Goal: Task Accomplishment & Management: Complete application form

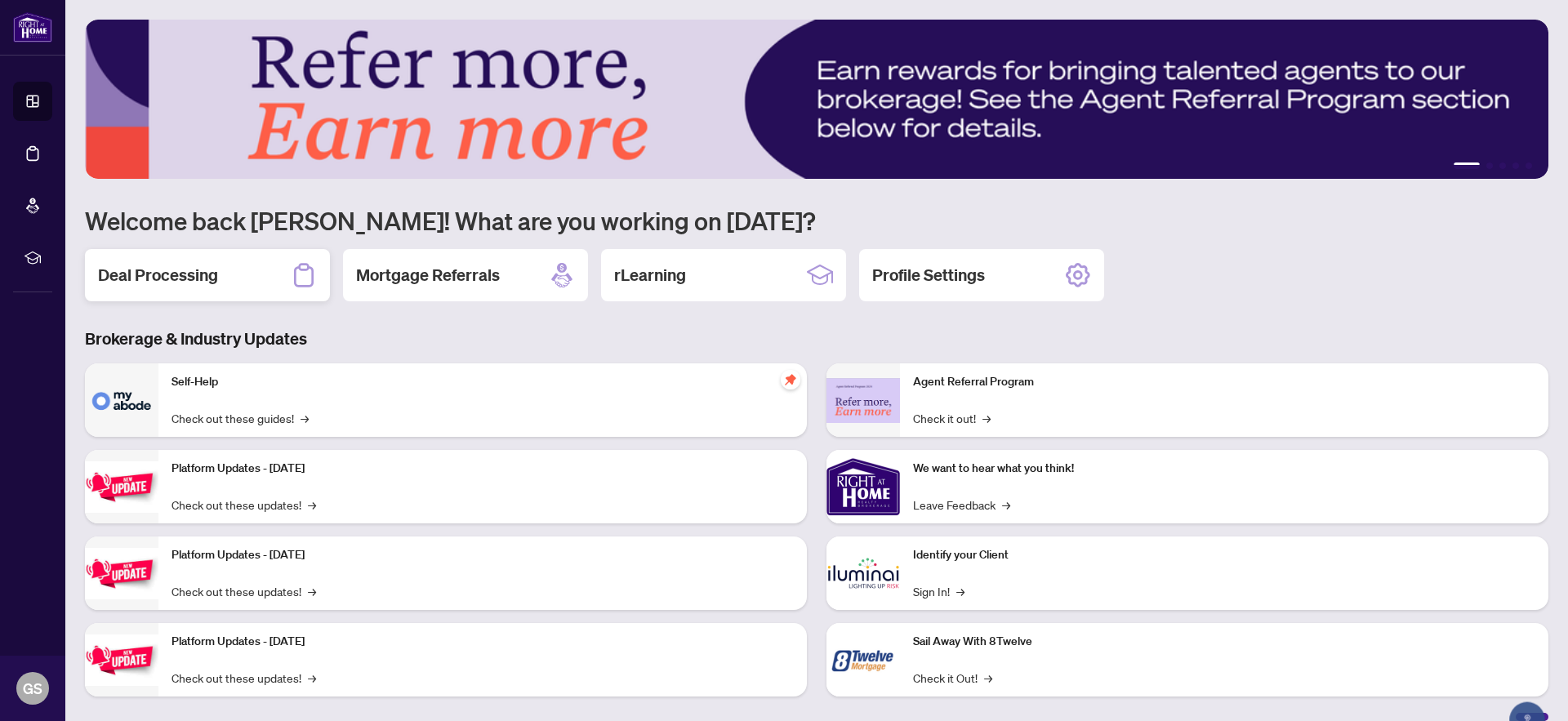
click at [224, 276] on div "Deal Processing" at bounding box center [208, 275] width 245 height 52
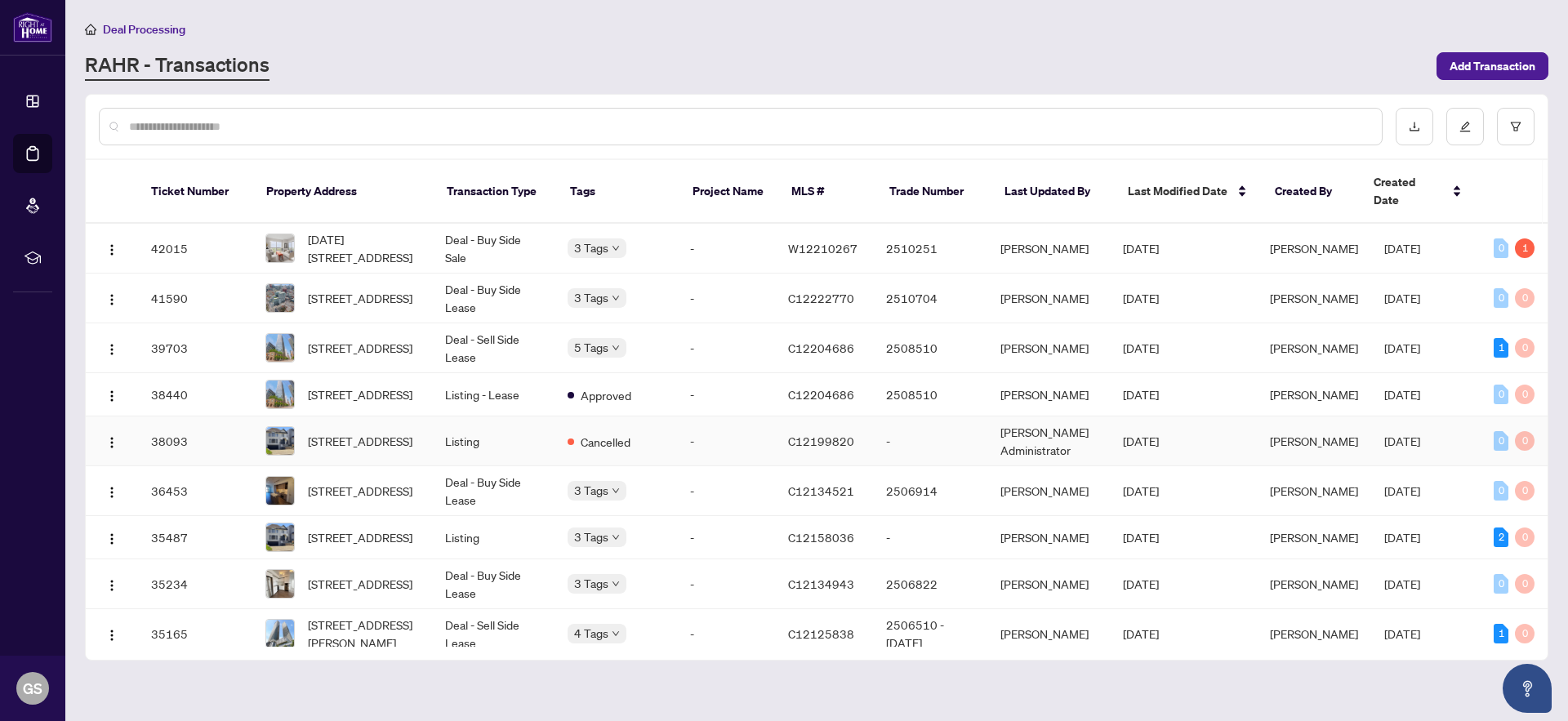
click at [435, 435] on td "Listing" at bounding box center [493, 441] width 123 height 50
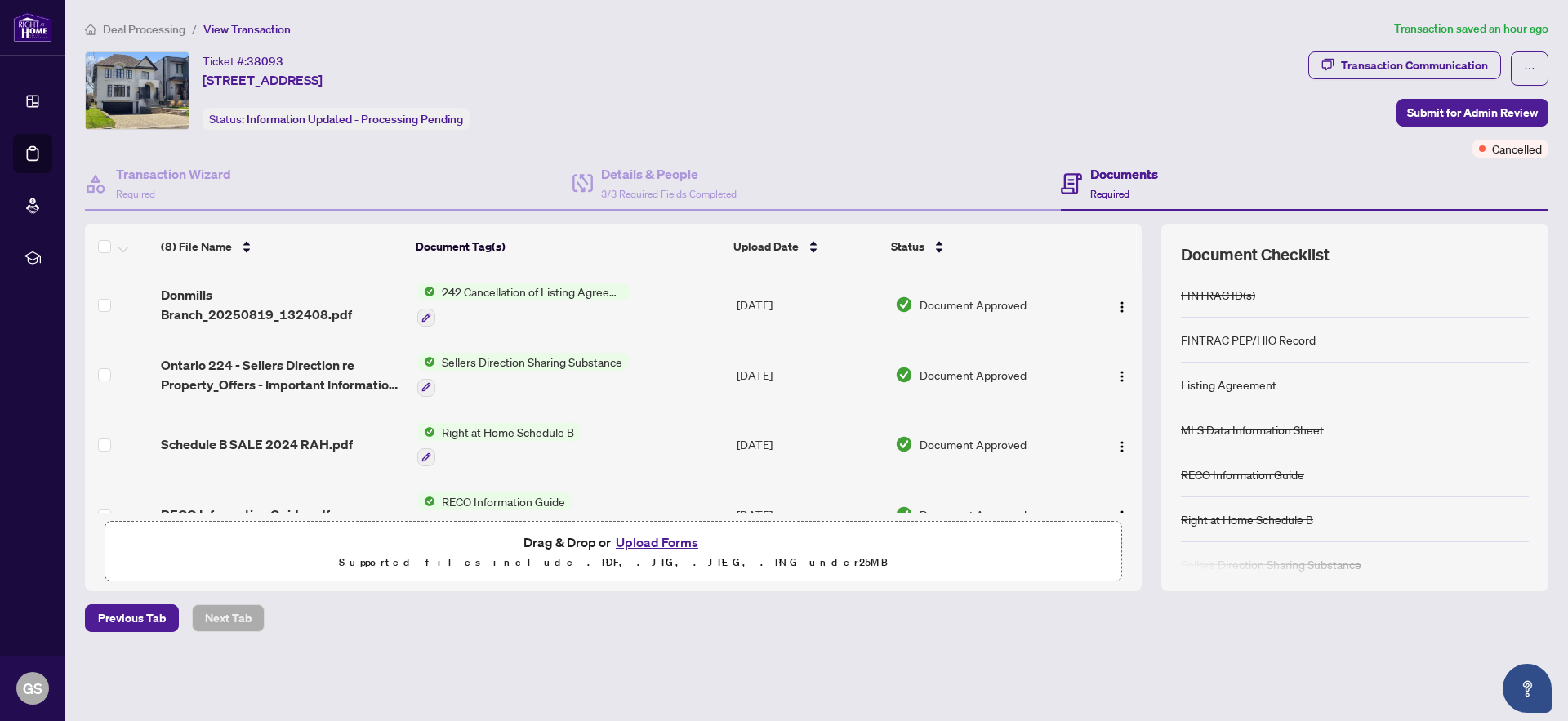
click at [666, 544] on button "Upload Forms" at bounding box center [658, 543] width 92 height 22
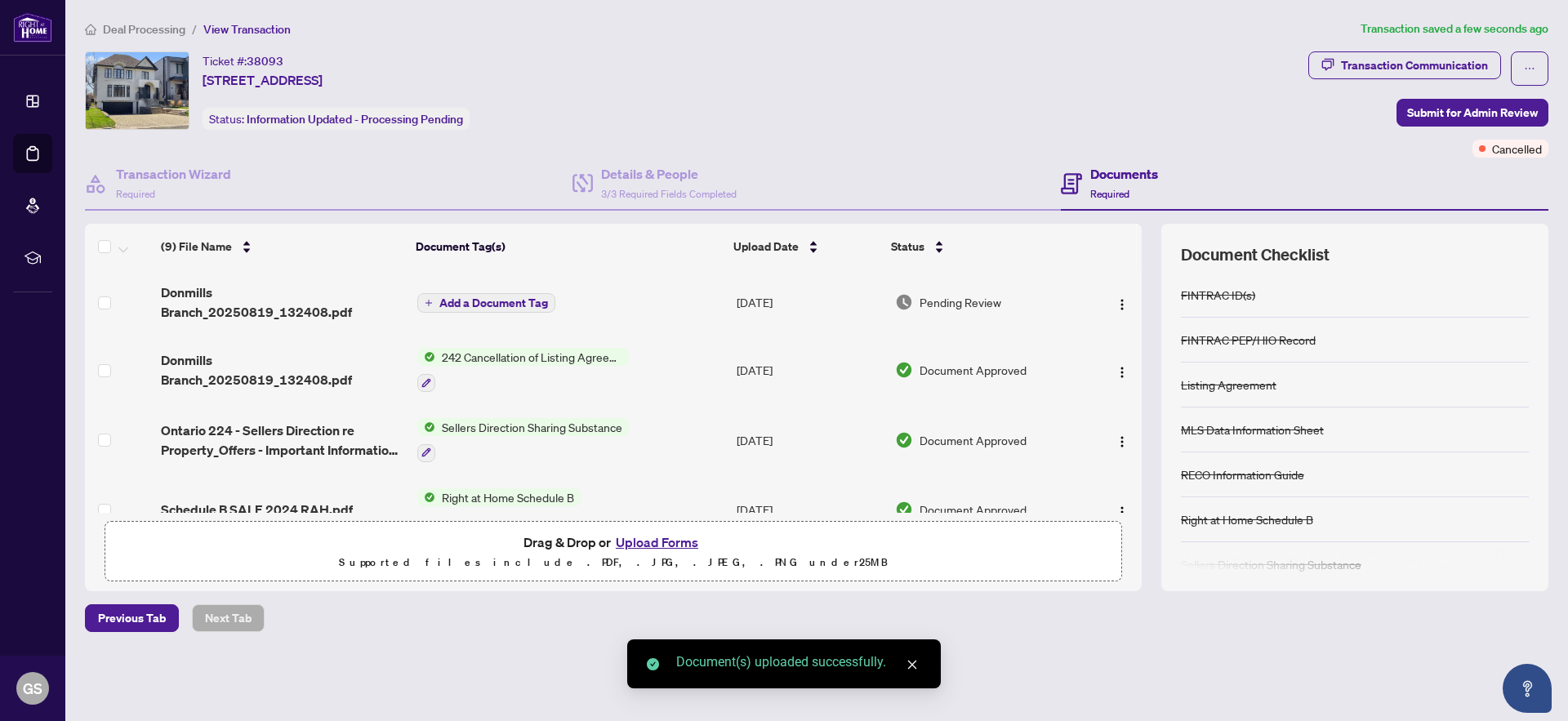
click at [480, 301] on span "Add a Document Tag" at bounding box center [493, 303] width 108 height 11
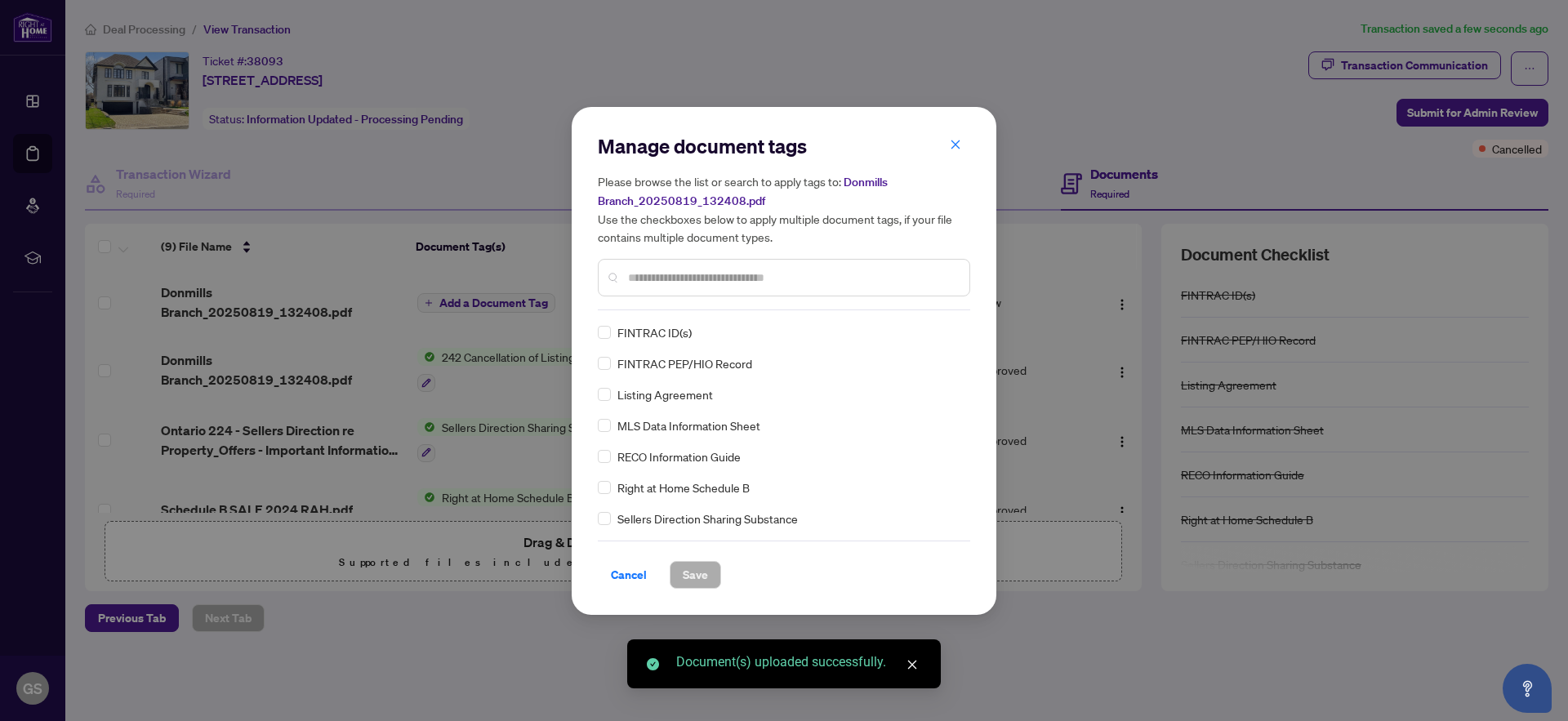
click at [686, 307] on div "Manage document tags Please browse the list or search to apply tags to: Donmill…" at bounding box center [784, 222] width 373 height 177
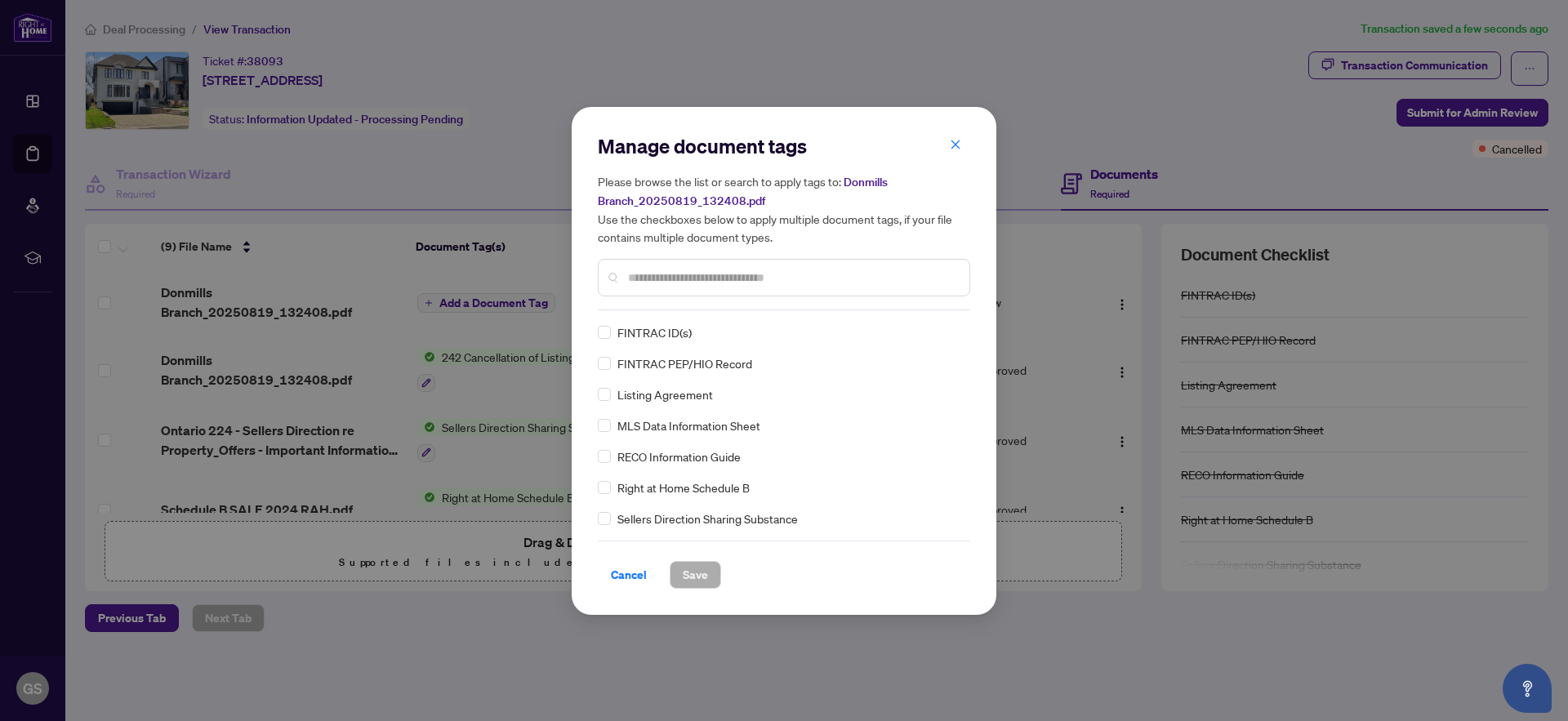
click at [688, 277] on input "text" at bounding box center [792, 277] width 328 height 18
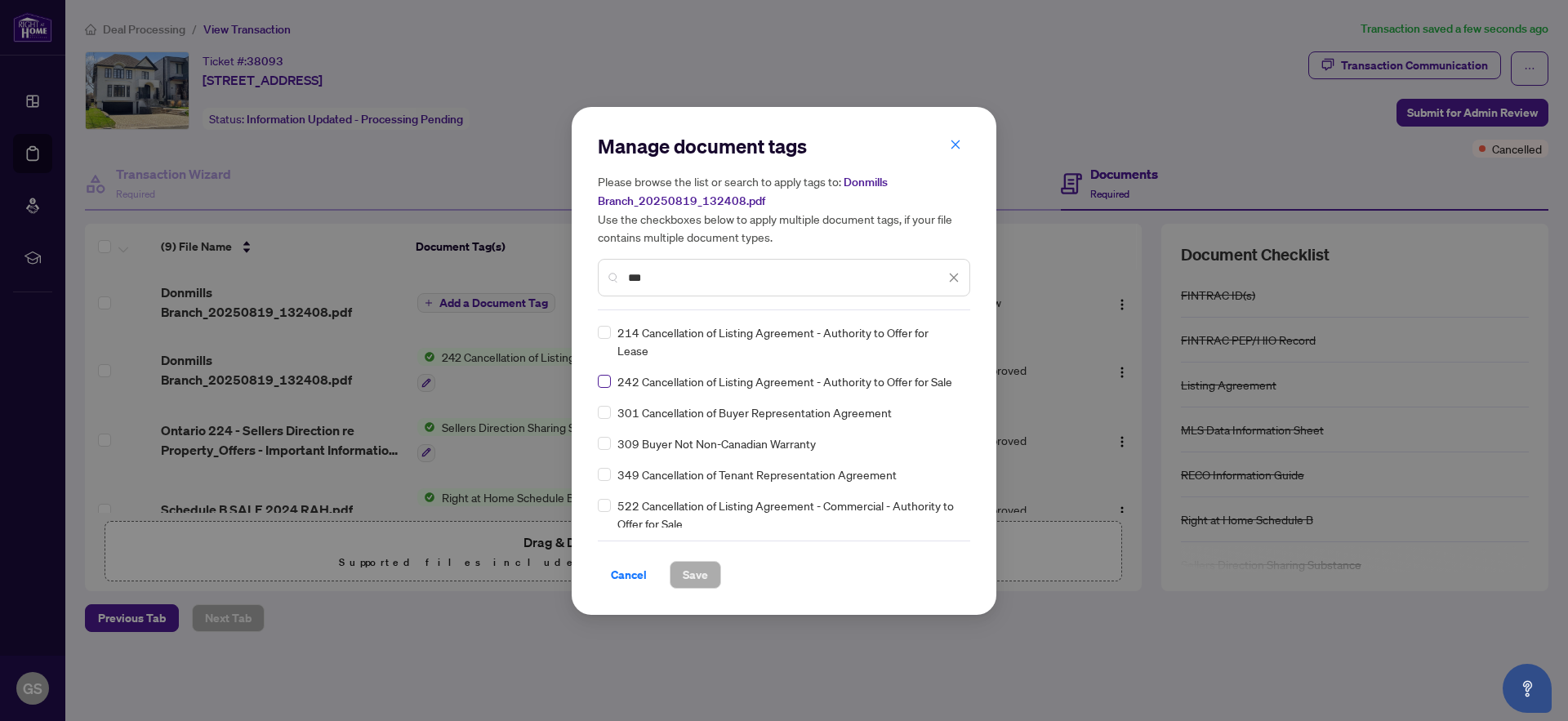
type input "***"
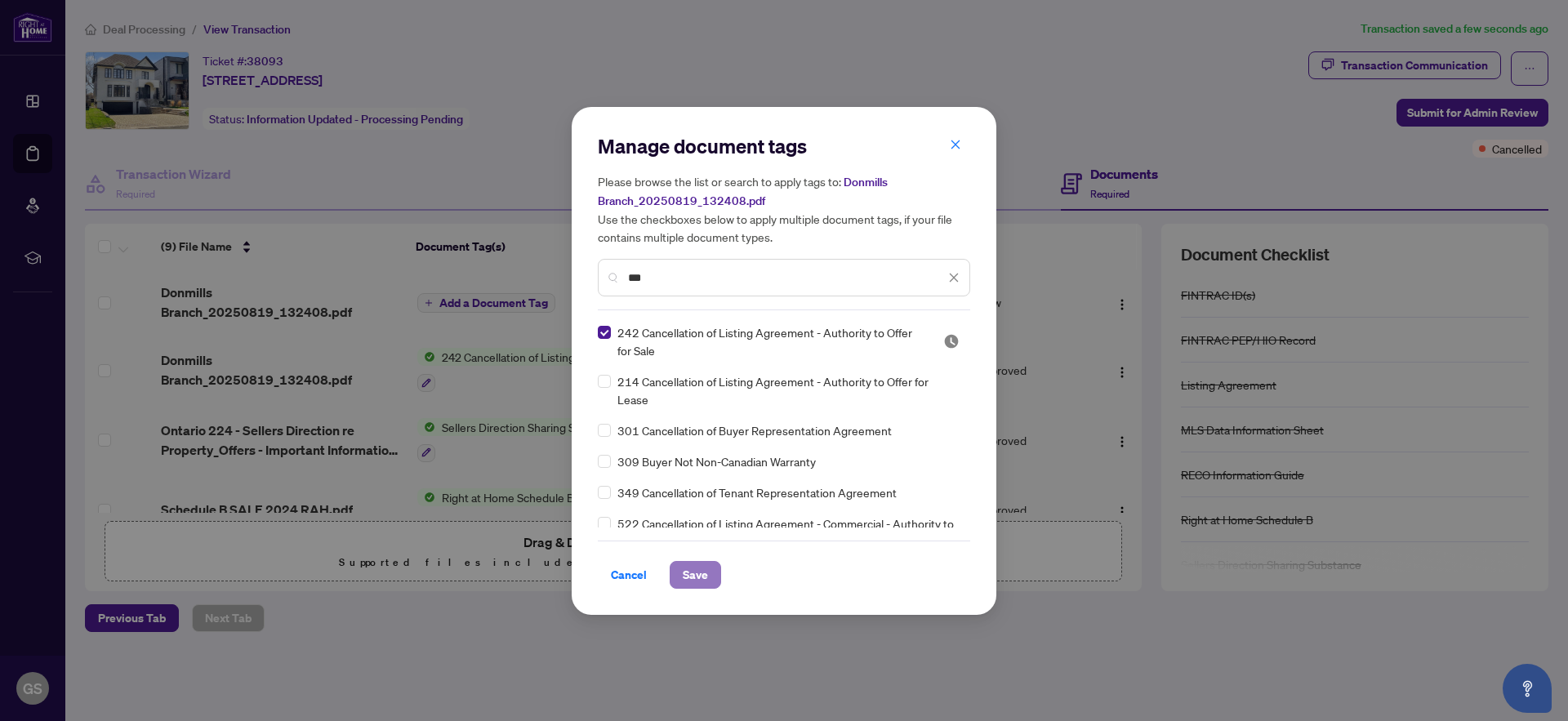
click at [709, 580] on button "Save" at bounding box center [695, 575] width 52 height 27
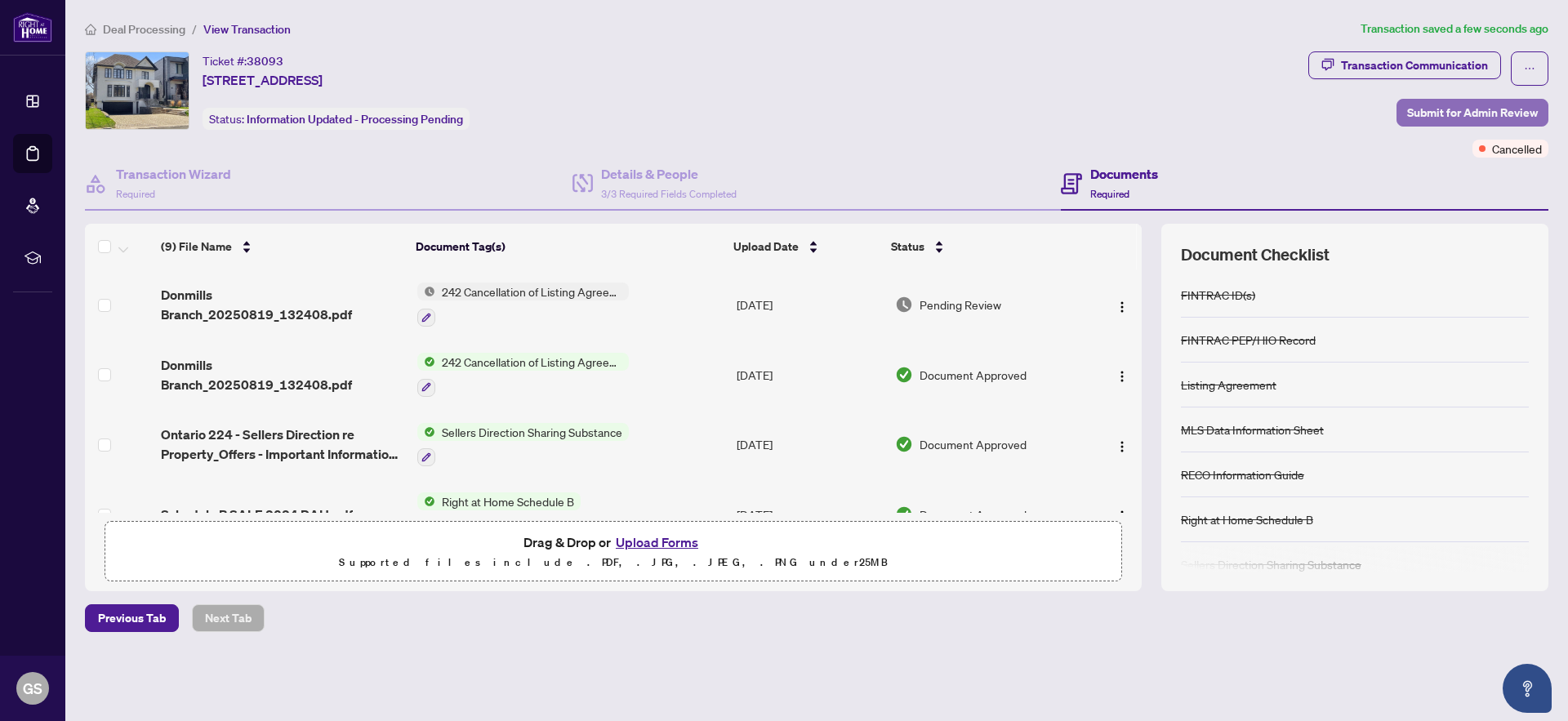
click at [1446, 116] on span "Submit for Admin Review" at bounding box center [1473, 113] width 131 height 26
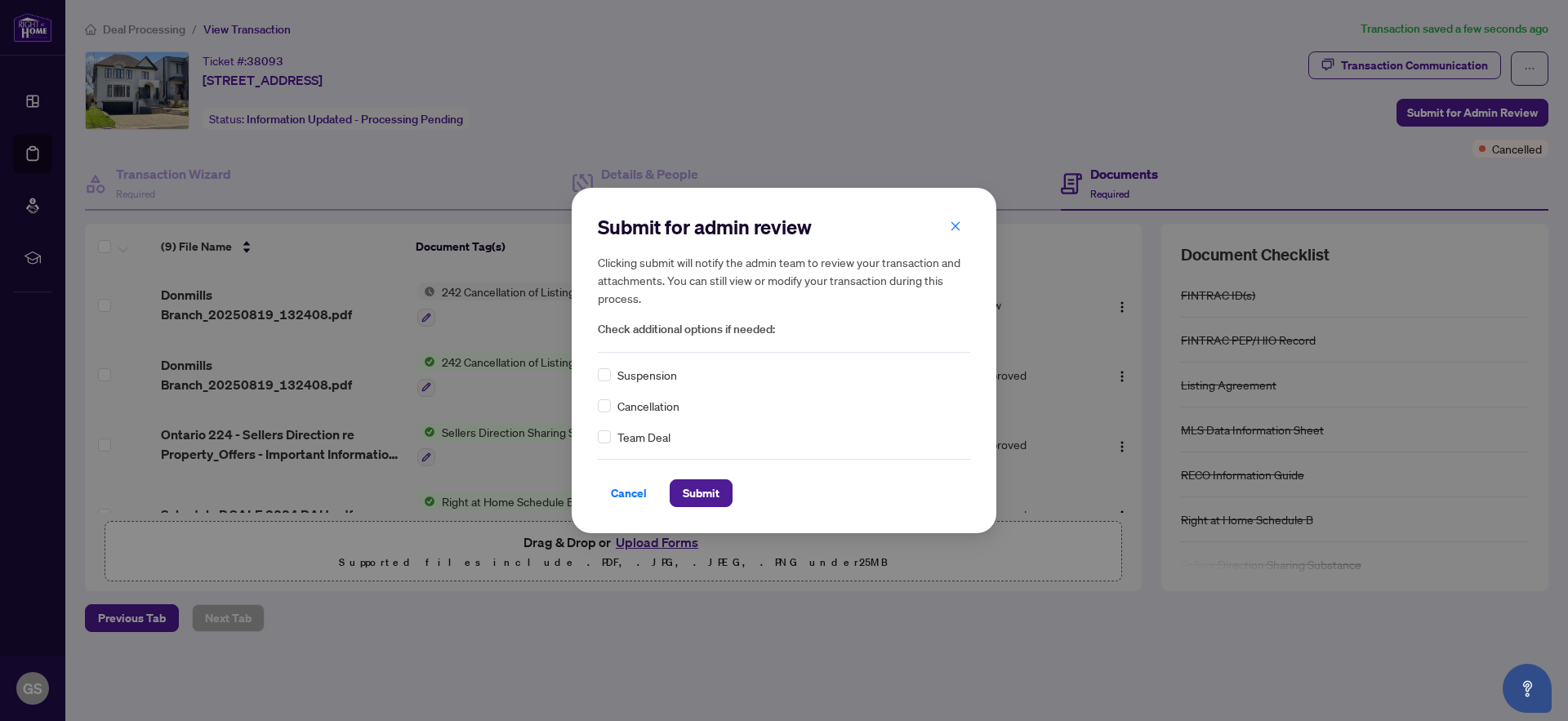
click at [662, 406] on span "Cancellation" at bounding box center [648, 406] width 62 height 18
click at [714, 490] on span "Submit" at bounding box center [701, 494] width 37 height 26
